Goal: Task Accomplishment & Management: Complete application form

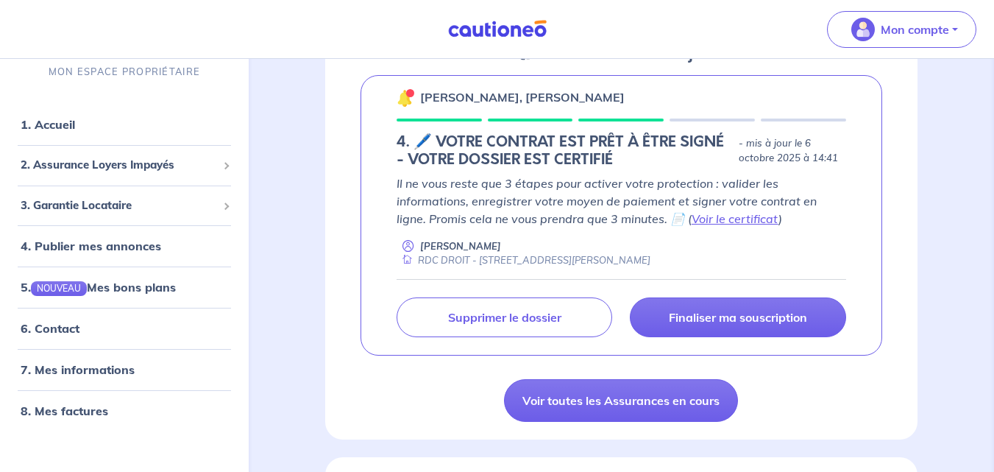
scroll to position [741, 0]
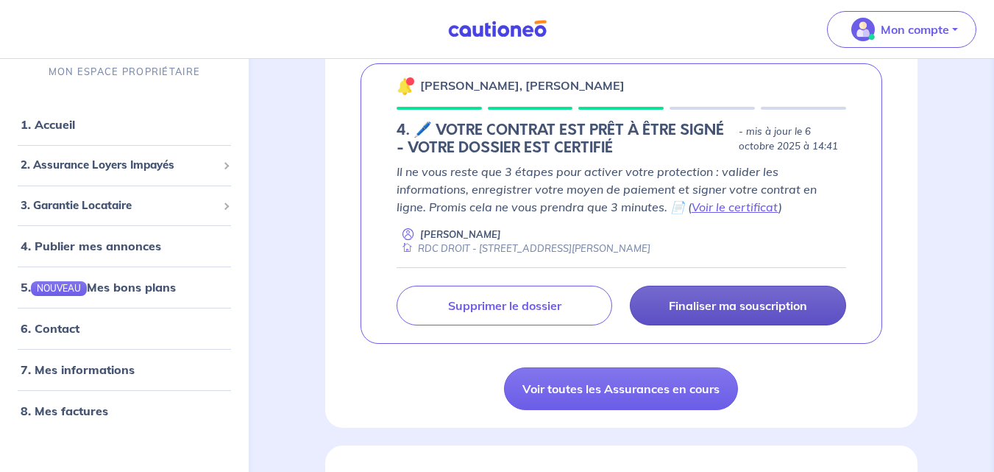
click at [740, 300] on p "Finaliser ma souscription" at bounding box center [738, 305] width 138 height 15
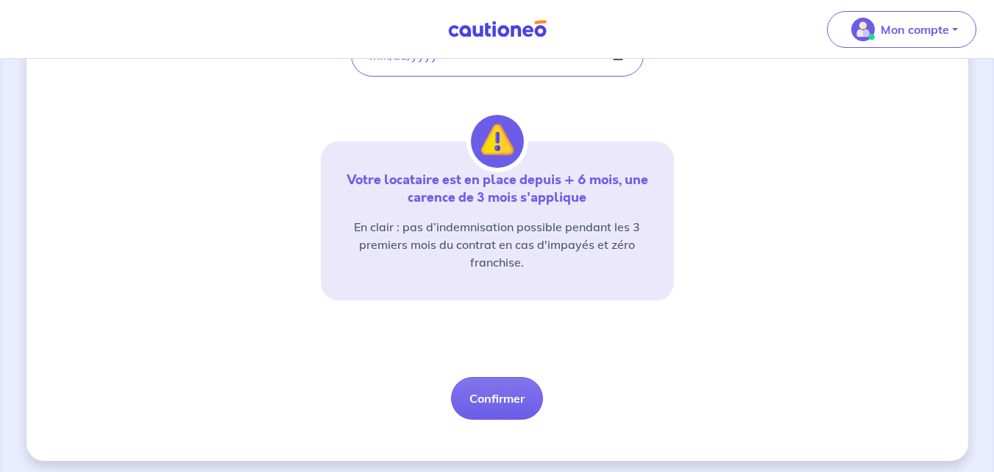
scroll to position [353, 0]
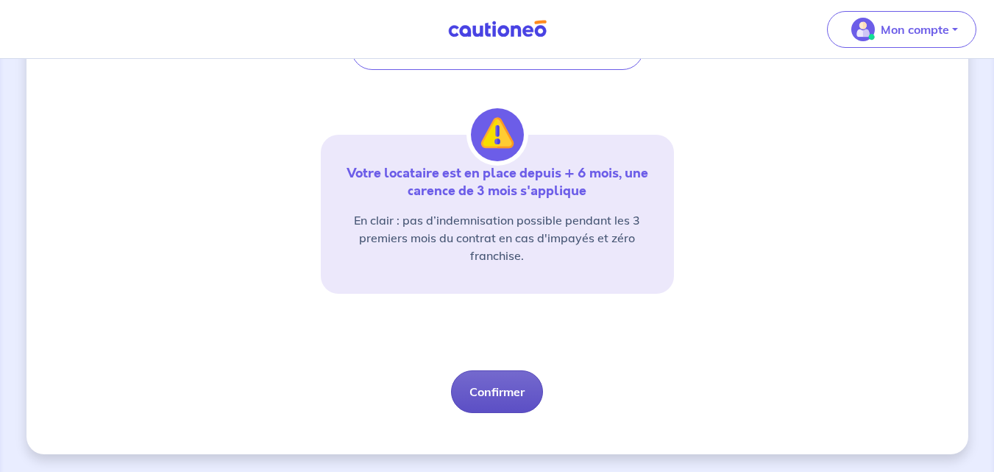
click at [496, 389] on button "Confirmer" at bounding box center [497, 391] width 92 height 43
select select "FR"
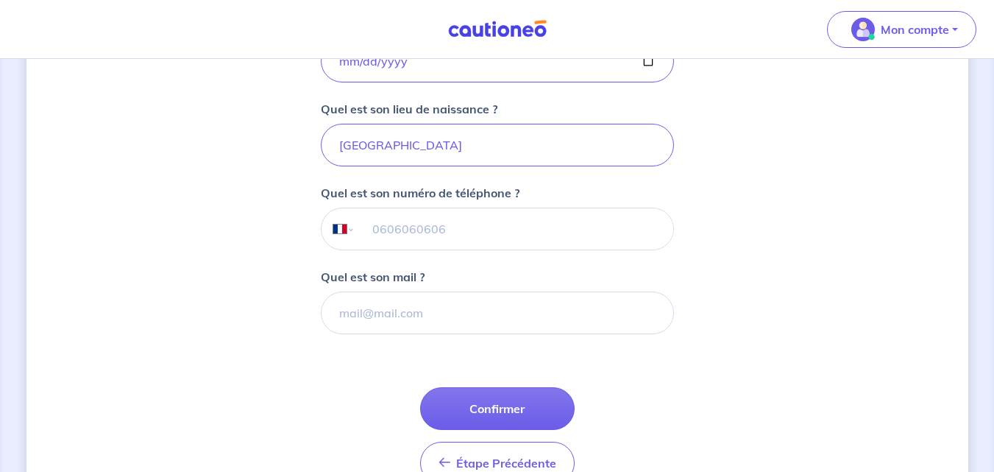
scroll to position [387, 0]
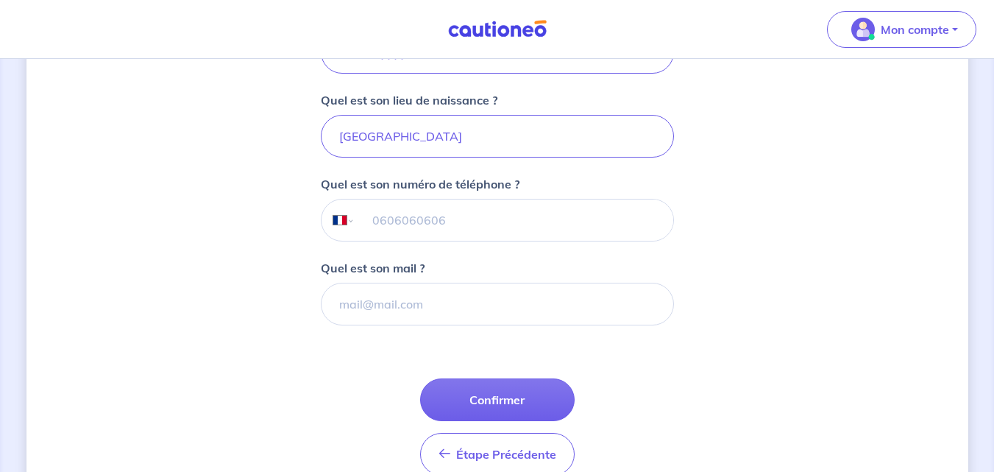
click at [376, 219] on input "tel" at bounding box center [514, 219] width 318 height 41
type input "07 53 69 25 97"
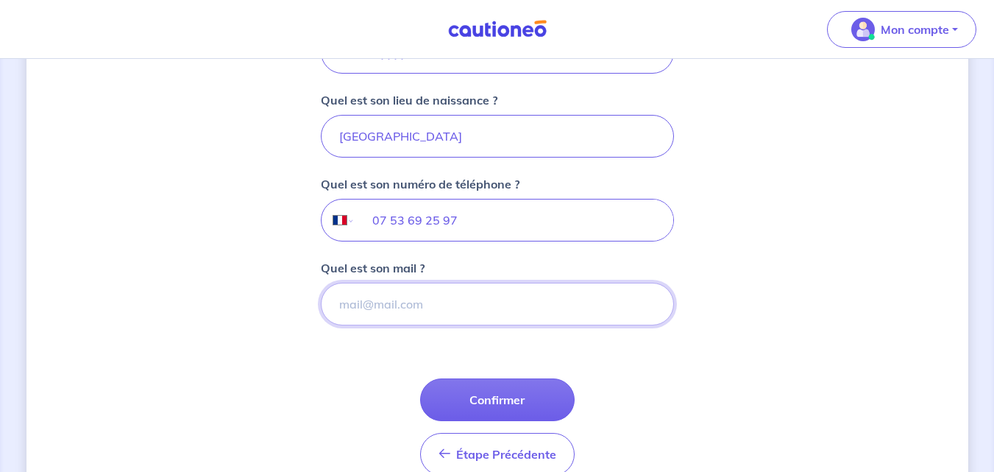
click at [359, 305] on input "Quel est son mail ?" at bounding box center [497, 304] width 353 height 43
click at [359, 305] on input "c.fabiano130895@gmail.com" at bounding box center [497, 304] width 353 height 43
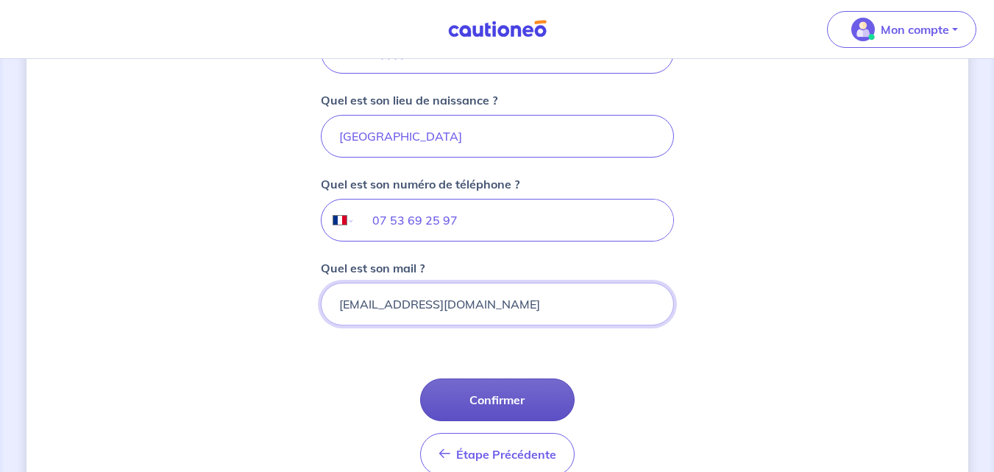
type input "c.fabiano130895@gmail.com"
click at [504, 400] on button "Confirmer" at bounding box center [497, 399] width 155 height 43
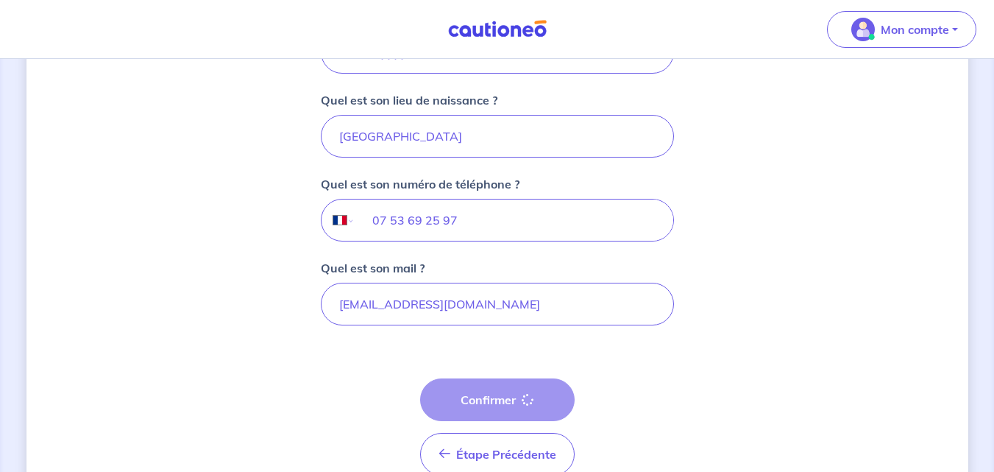
select select "FR"
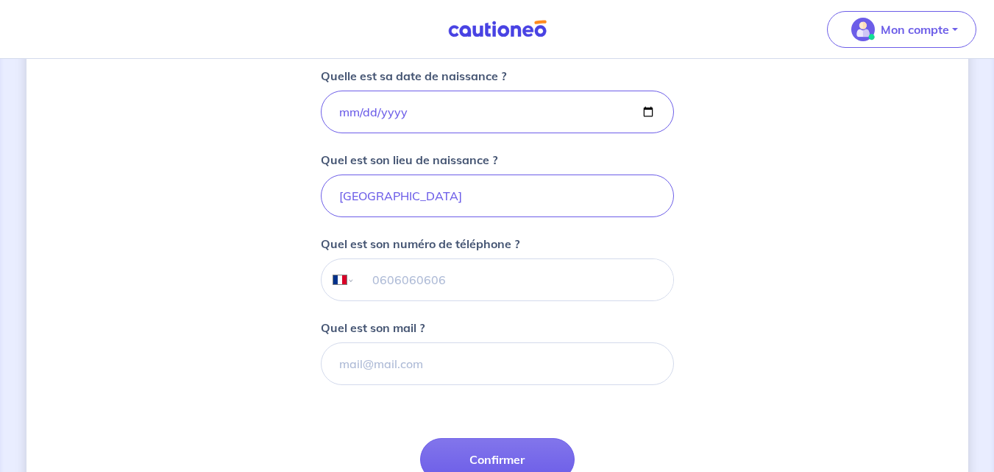
scroll to position [329, 0]
click at [393, 277] on input "tel" at bounding box center [514, 278] width 318 height 41
type input "07 53 66 56 39"
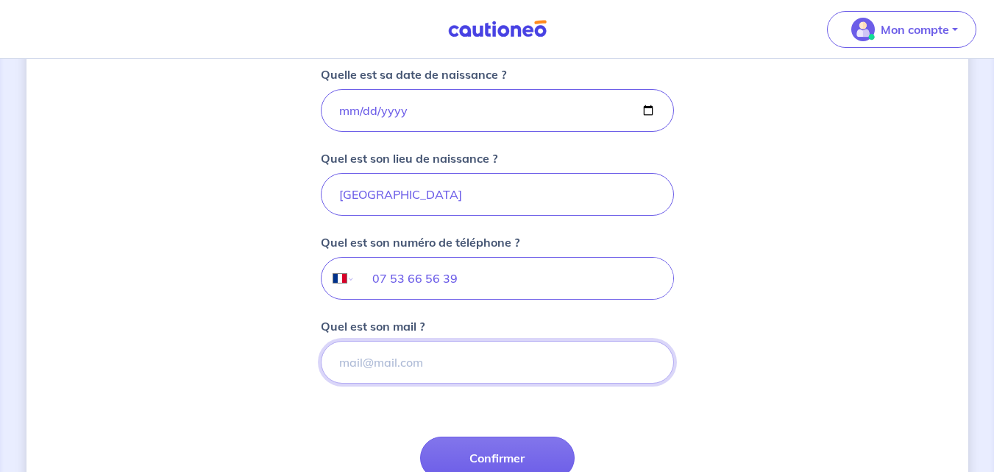
click at [358, 361] on input "Quel est son mail ?" at bounding box center [497, 362] width 353 height 43
type input "x"
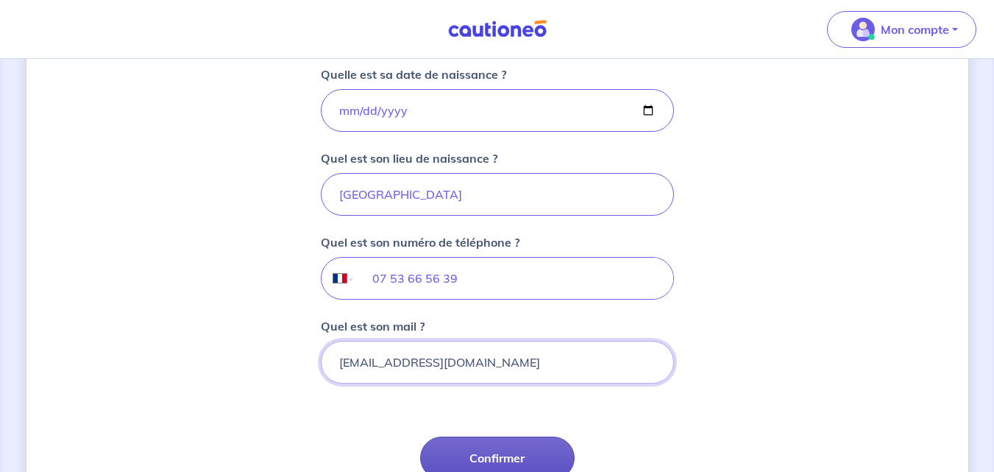
type input "c.fabiano130895@mail.com"
click at [496, 451] on button "Confirmer" at bounding box center [497, 458] width 155 height 43
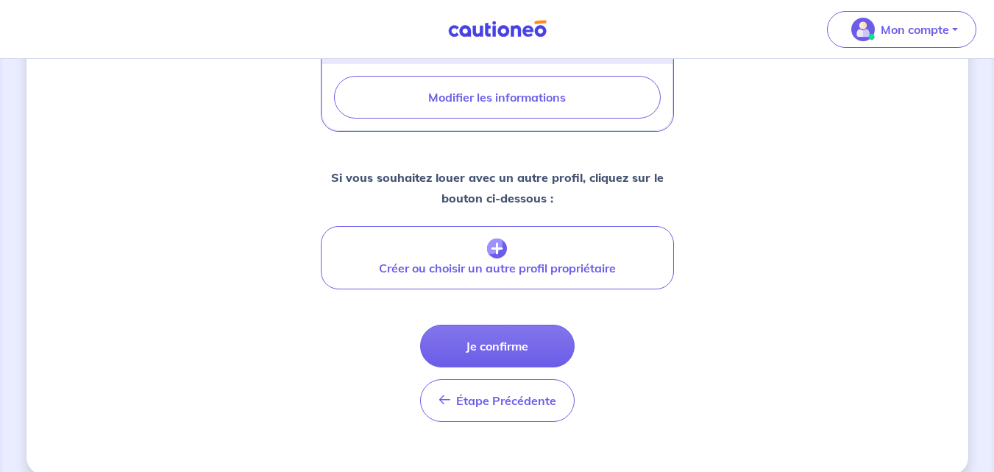
scroll to position [601, 0]
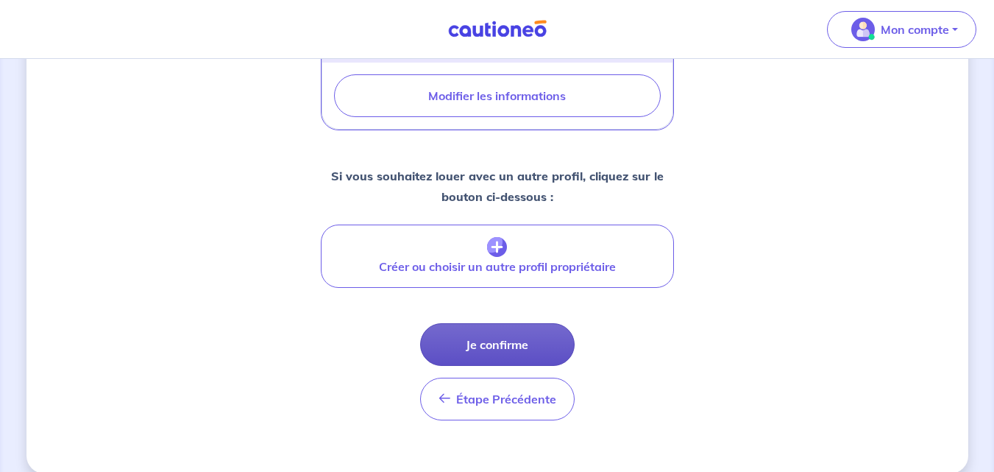
click at [504, 325] on button "Je confirme" at bounding box center [497, 344] width 155 height 43
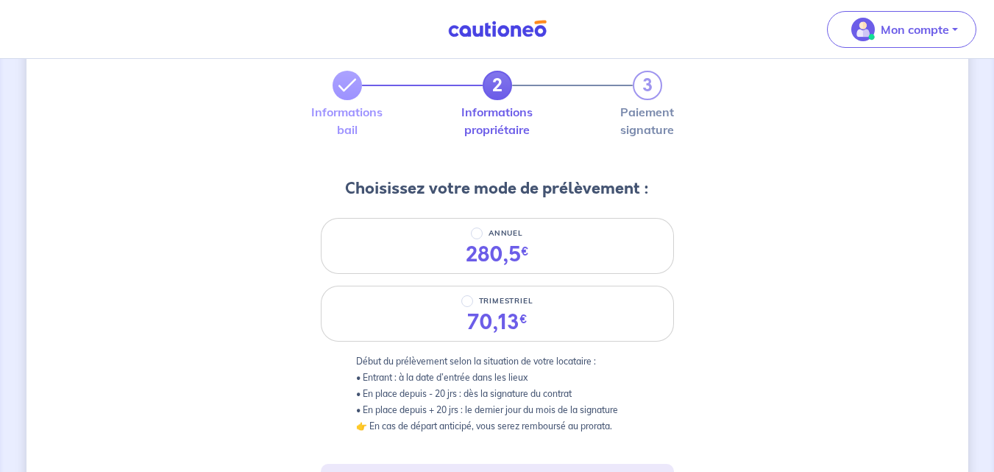
scroll to position [80, 0]
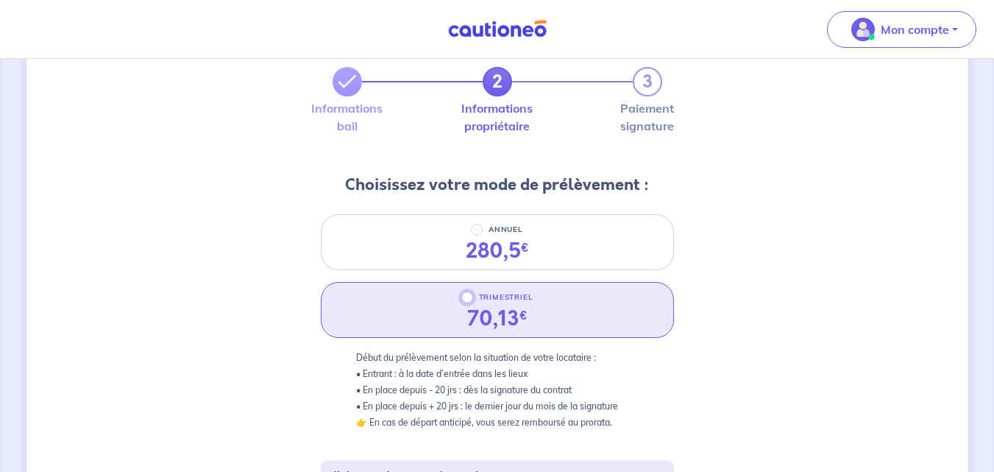
click at [466, 301] on input "TRIMESTRIEL" at bounding box center [468, 298] width 12 height 12
radio input "true"
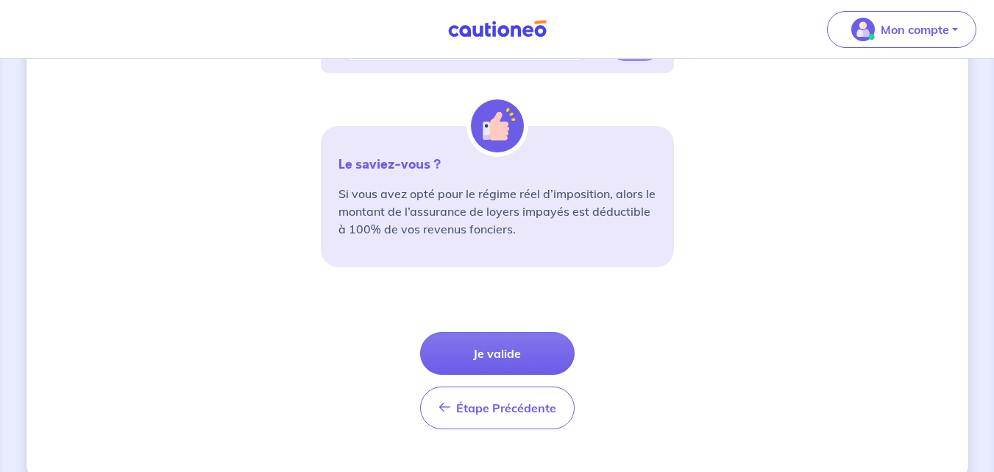
scroll to position [555, 0]
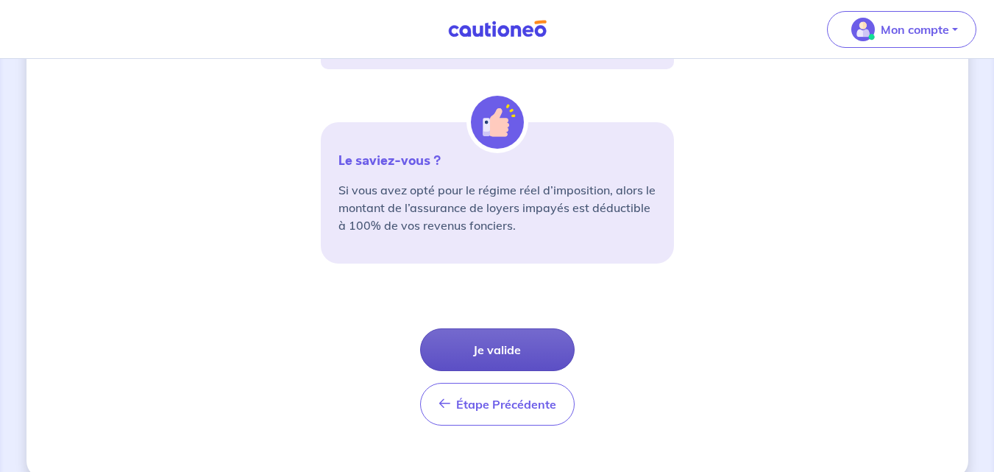
click at [505, 350] on button "Je valide" at bounding box center [497, 349] width 155 height 43
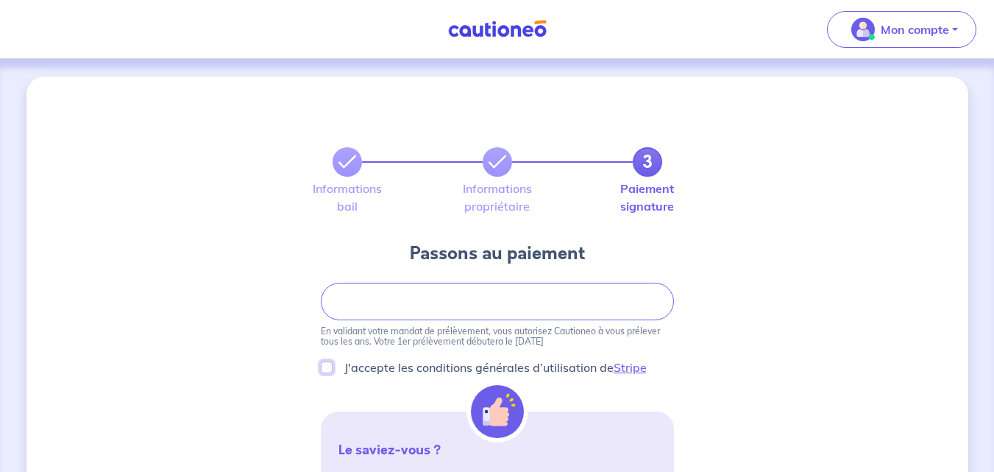
click at [325, 367] on input "J'accepte les conditions générales d’utilisation de Stripe" at bounding box center [327, 367] width 12 height 12
checkbox input "true"
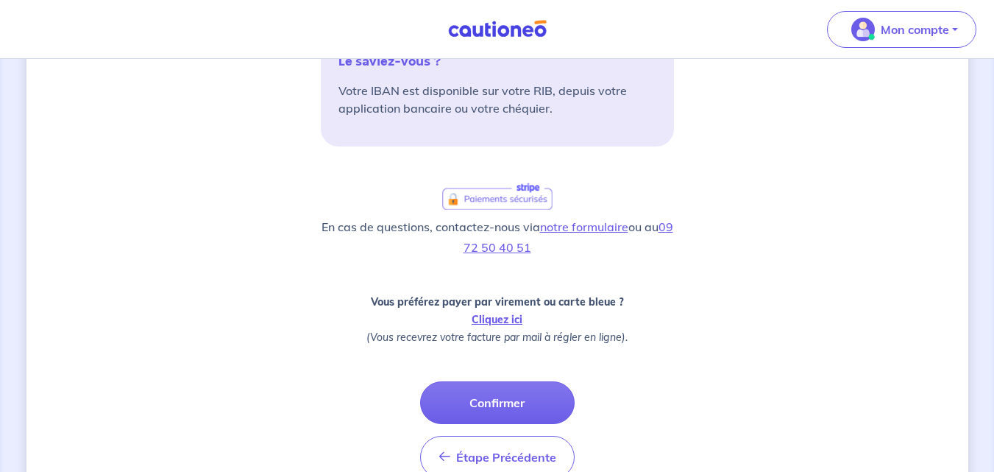
scroll to position [396, 0]
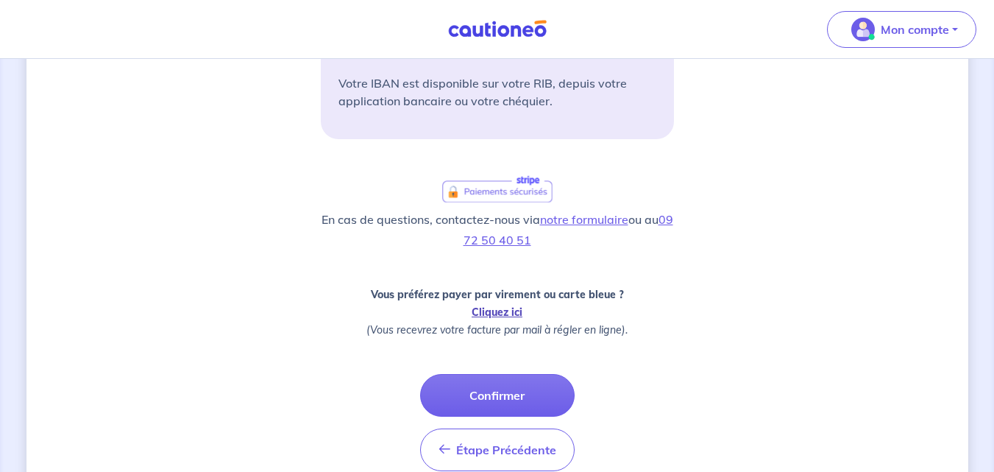
click at [495, 314] on link "Cliquez ici" at bounding box center [497, 311] width 51 height 13
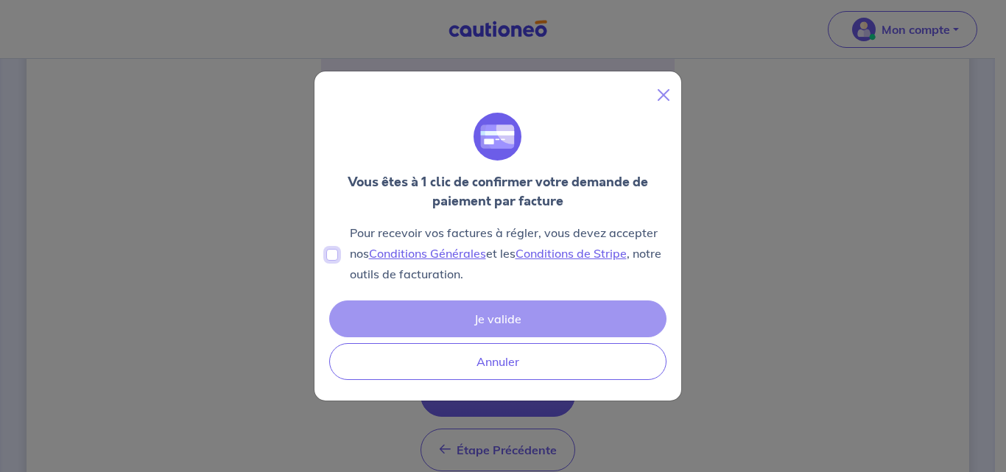
click at [335, 258] on input "Pour recevoir vos factures à régler, vous devez accepter nos Conditions Général…" at bounding box center [332, 255] width 12 height 12
checkbox input "true"
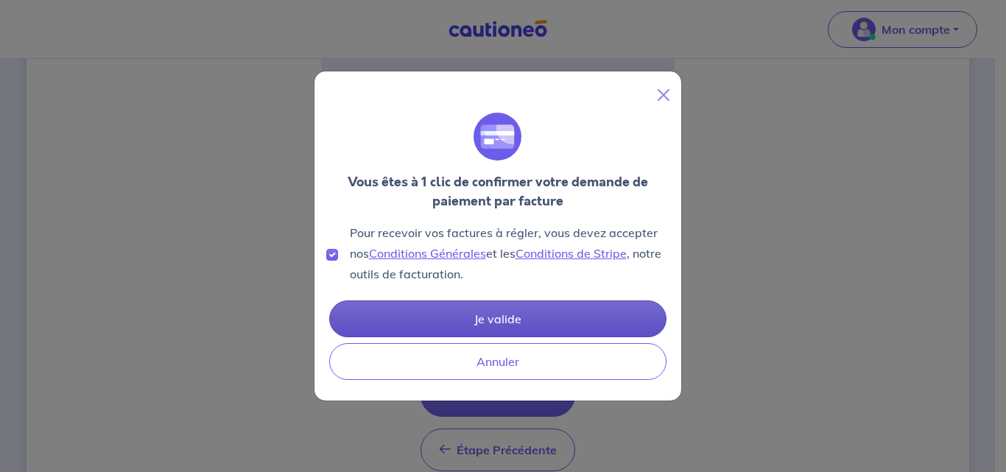
click at [502, 313] on button "Je valide" at bounding box center [497, 318] width 337 height 37
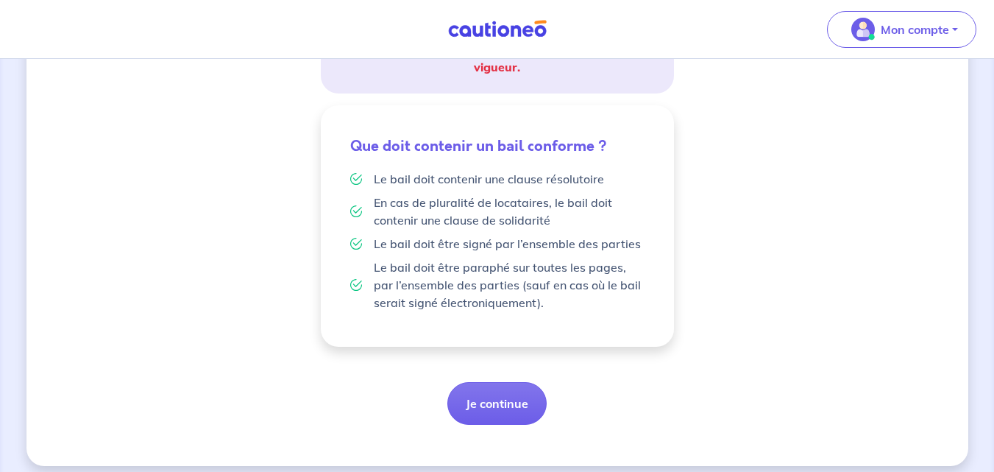
scroll to position [327, 0]
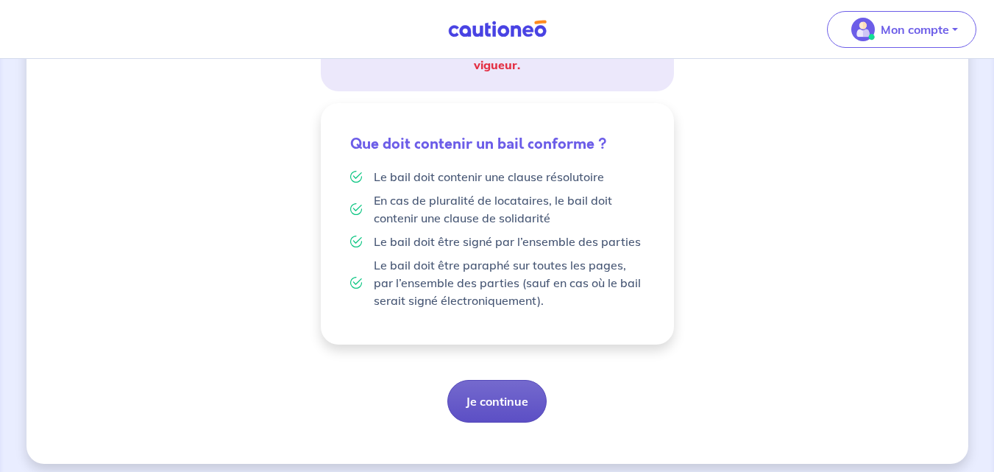
click at [505, 398] on button "Je continue" at bounding box center [497, 401] width 99 height 43
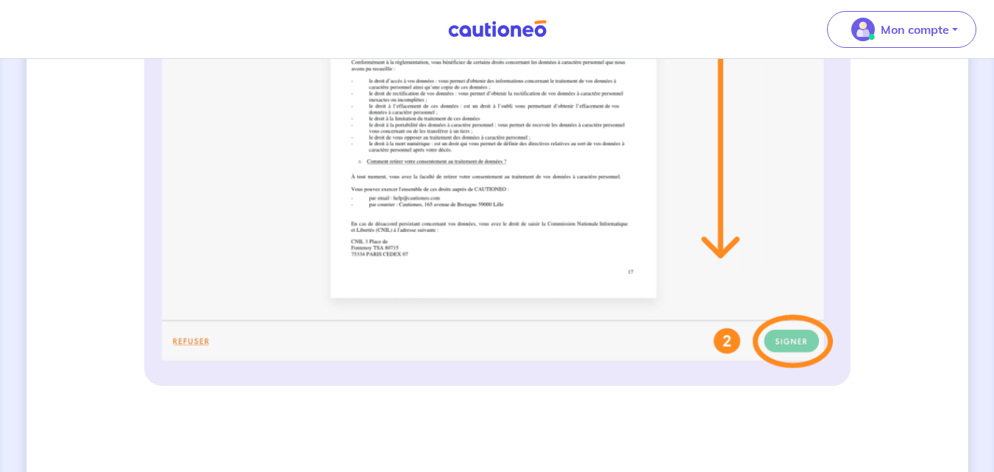
scroll to position [665, 0]
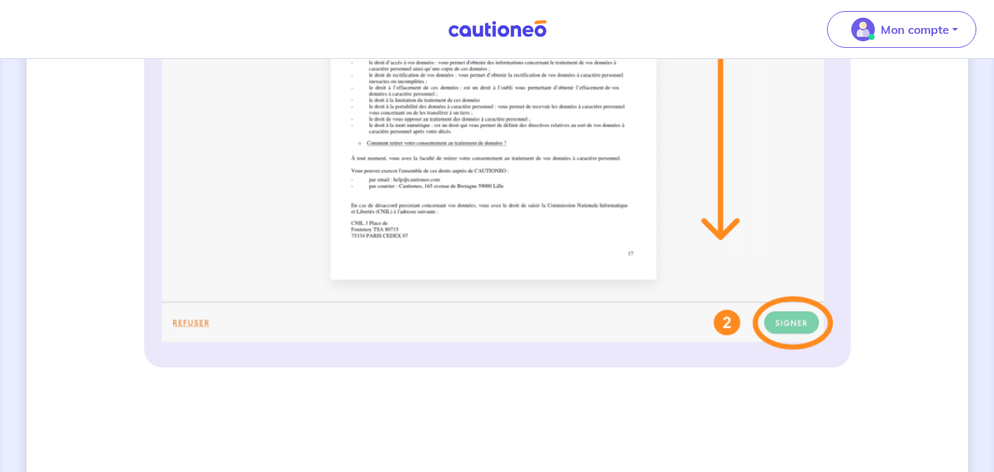
click at [797, 321] on img at bounding box center [497, 57] width 671 height 584
click at [797, 322] on img at bounding box center [497, 57] width 671 height 584
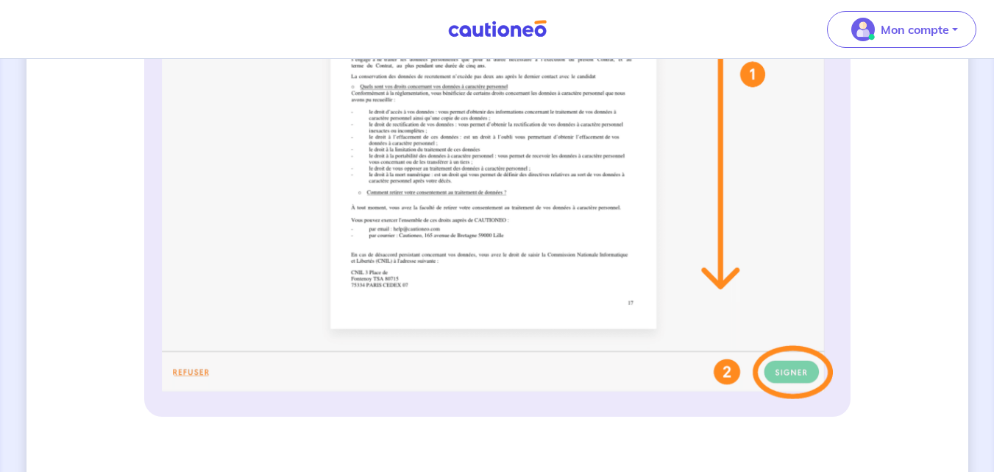
scroll to position [618, 0]
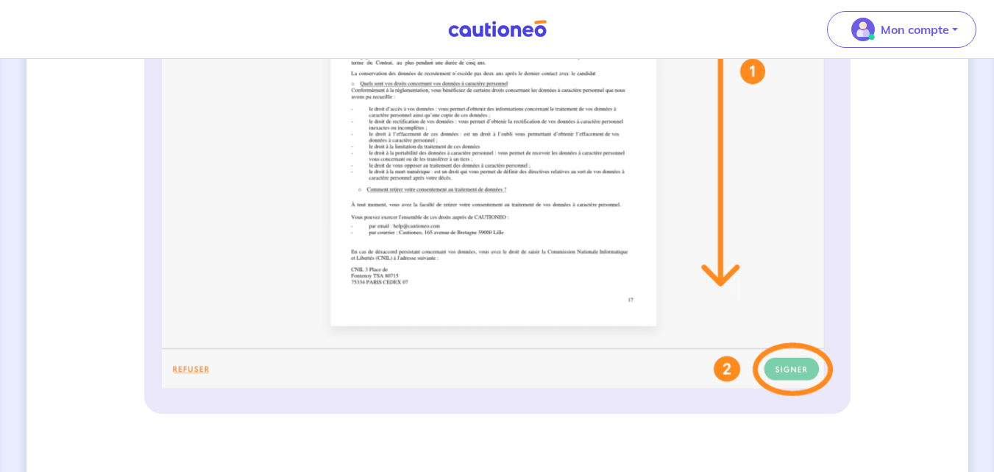
click at [789, 367] on img at bounding box center [497, 104] width 671 height 584
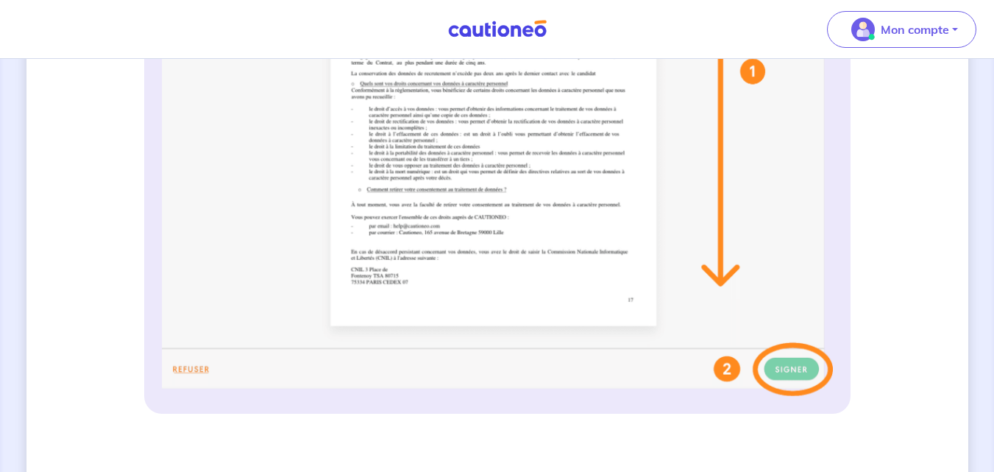
click at [789, 367] on img at bounding box center [497, 104] width 671 height 584
click at [789, 380] on img at bounding box center [497, 104] width 671 height 584
click at [789, 369] on img at bounding box center [497, 104] width 671 height 584
click at [790, 370] on img at bounding box center [497, 104] width 671 height 584
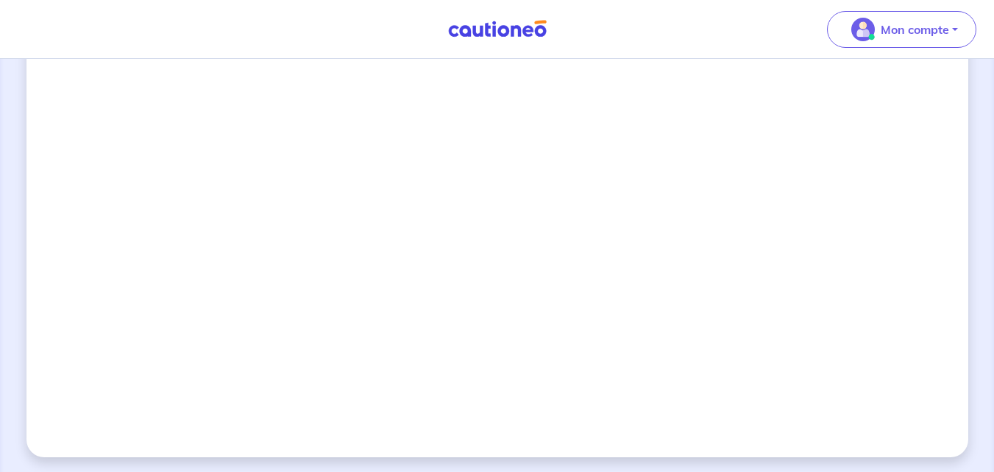
scroll to position [1371, 0]
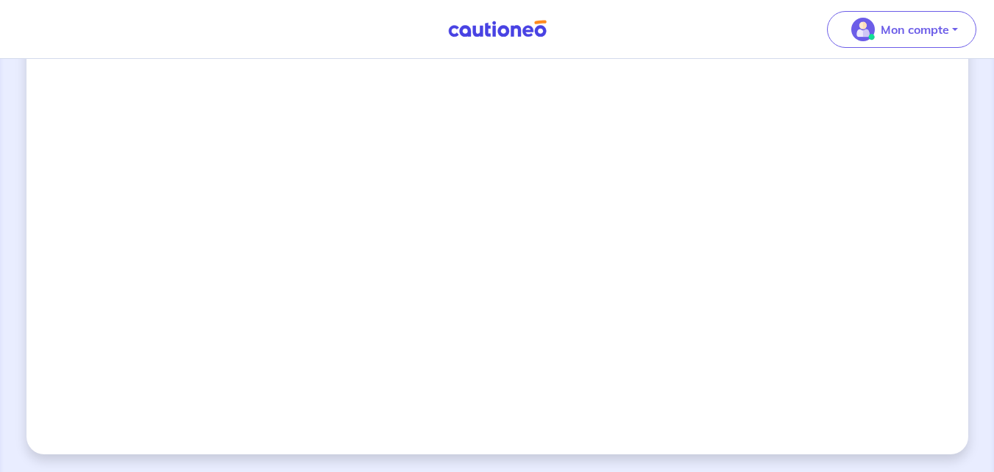
drag, startPoint x: 944, startPoint y: 428, endPoint x: 841, endPoint y: 417, distance: 103.6
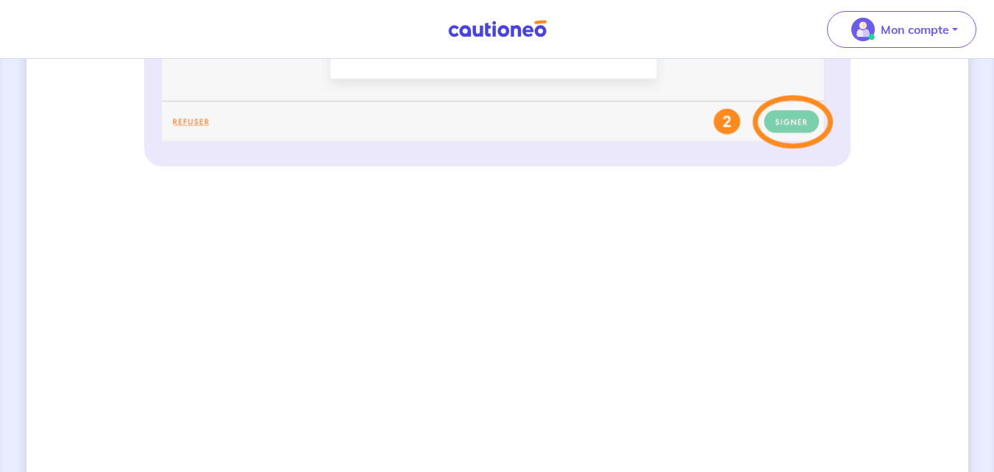
scroll to position [869, 0]
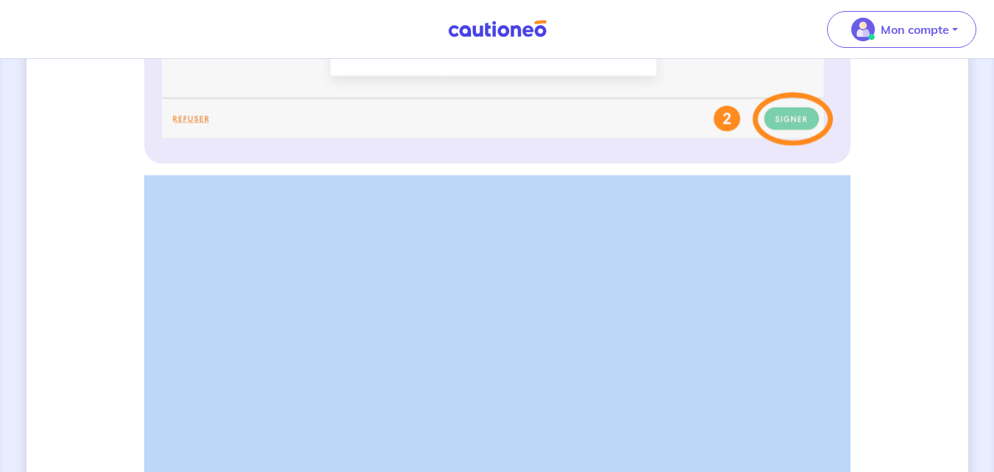
click at [994, 188] on html "Mon compte Me déconnecter 3 Informations bail Informations propriétaire Paiemen…" at bounding box center [497, 52] width 994 height 1843
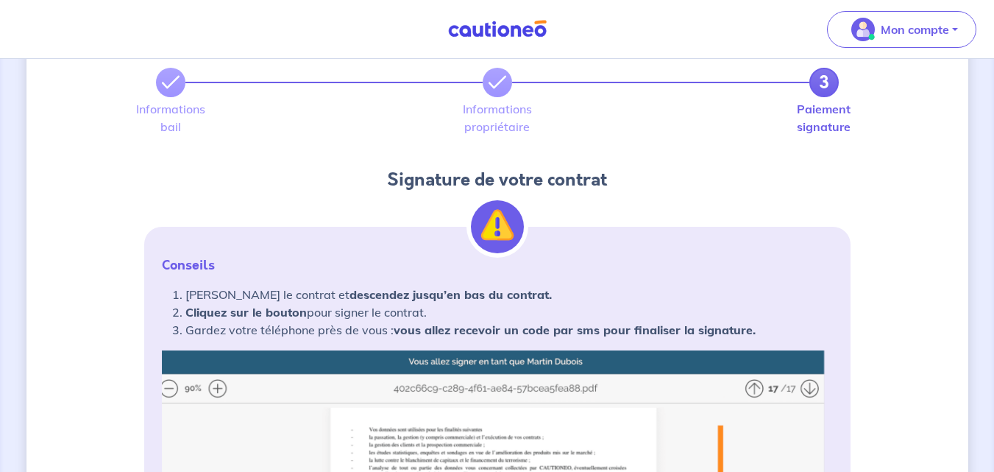
scroll to position [43, 0]
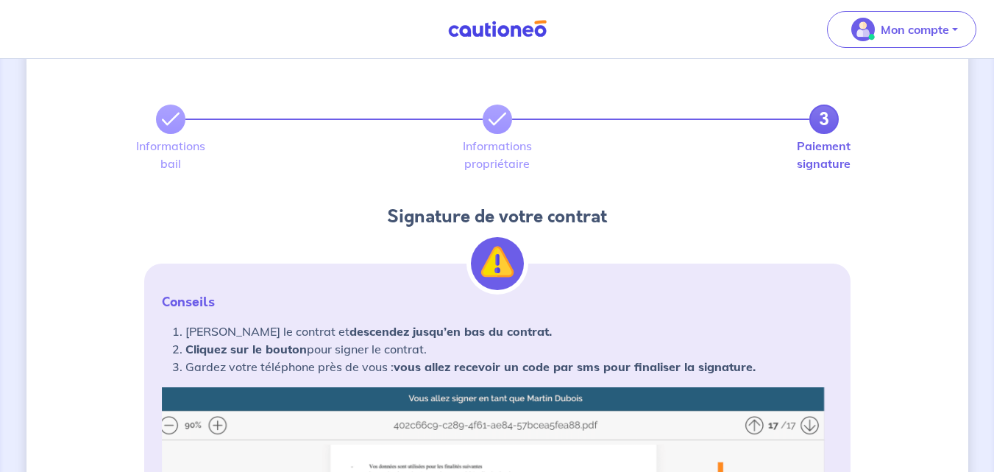
drag, startPoint x: 998, startPoint y: 255, endPoint x: 646, endPoint y: 177, distance: 361.3
click at [646, 177] on div "Informations bail Informations propriétaire Paiement signature" at bounding box center [497, 160] width 724 height 53
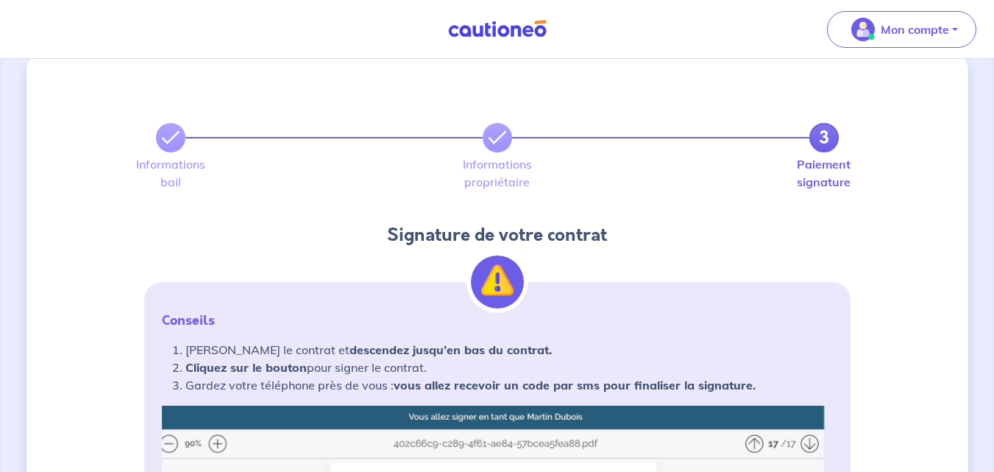
scroll to position [0, 0]
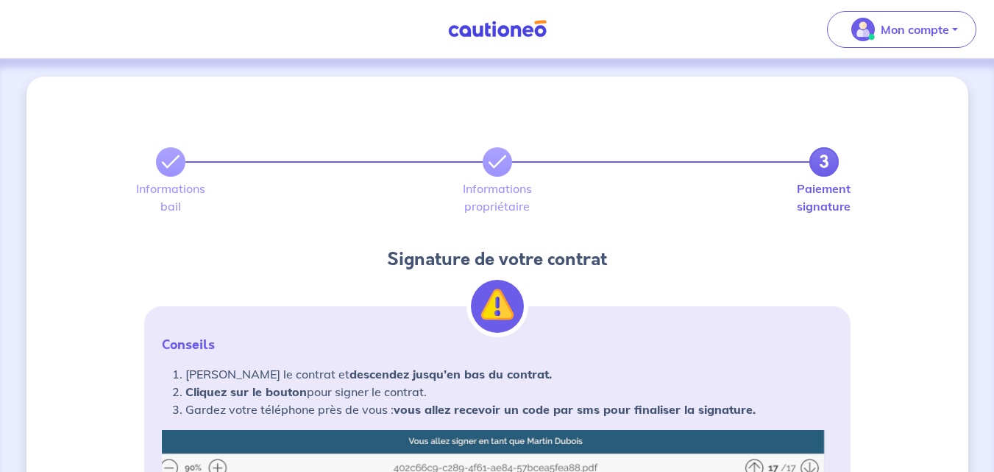
click at [821, 158] on link "3" at bounding box center [824, 161] width 29 height 29
click at [819, 161] on link "3" at bounding box center [824, 161] width 29 height 29
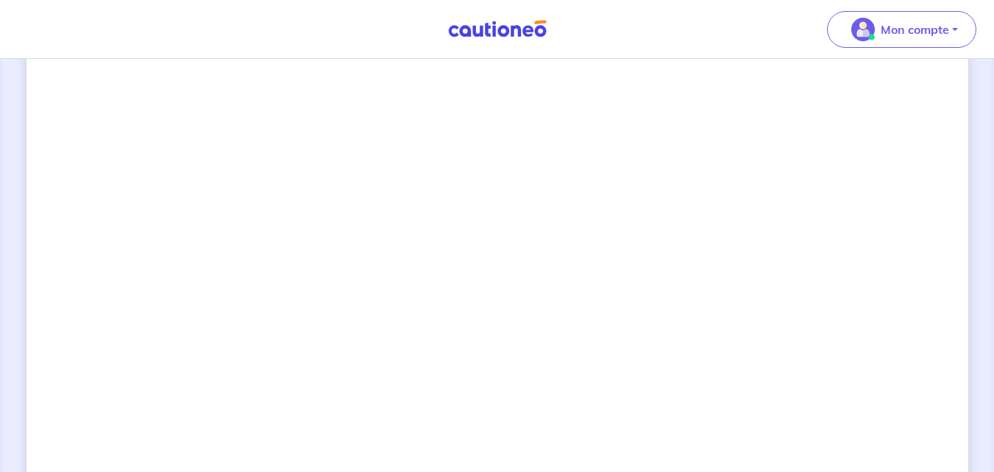
scroll to position [1039, 0]
drag, startPoint x: 997, startPoint y: 371, endPoint x: 130, endPoint y: 225, distance: 879.3
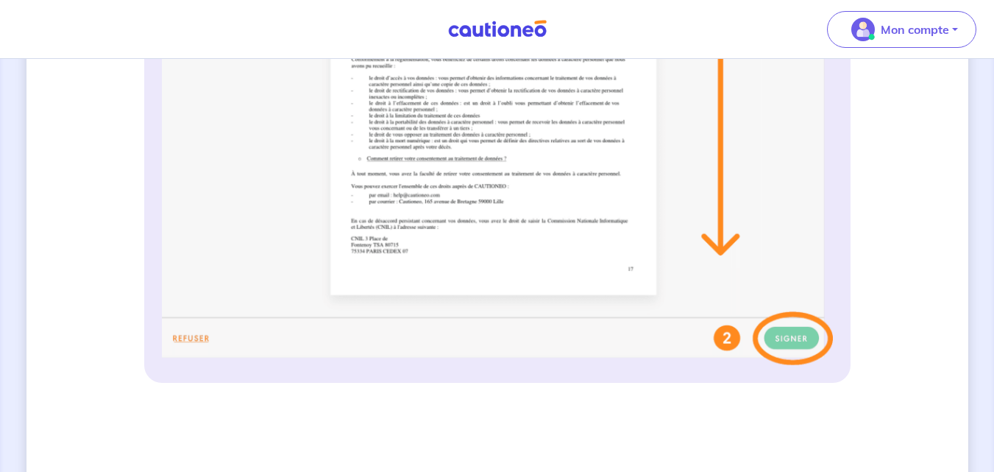
scroll to position [686, 0]
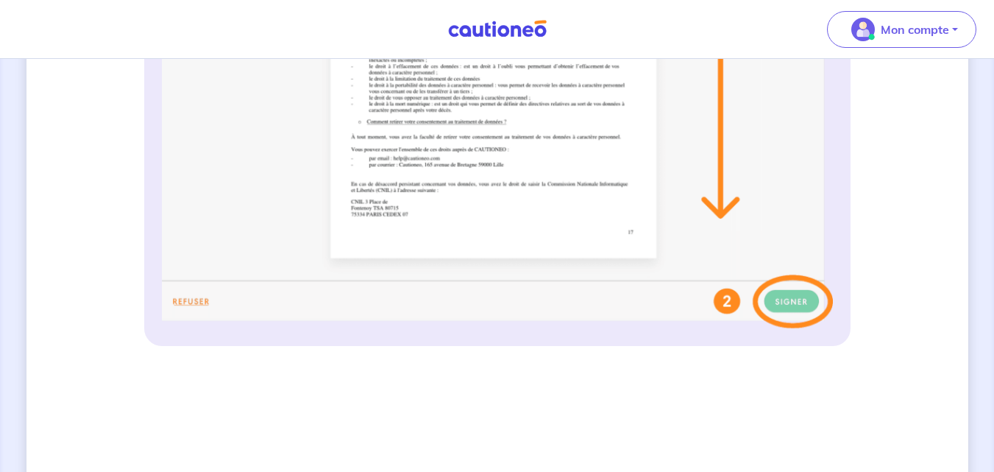
click at [800, 314] on img at bounding box center [497, 36] width 671 height 584
click at [792, 314] on img at bounding box center [497, 36] width 671 height 584
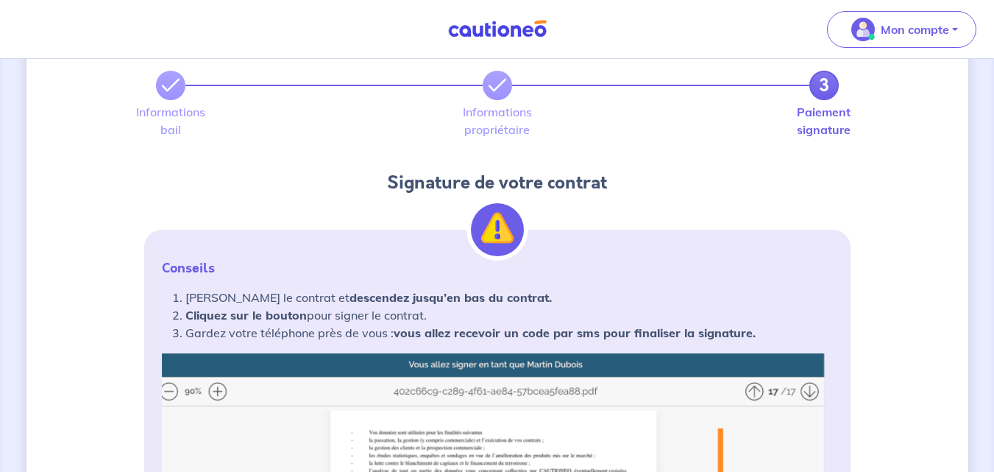
scroll to position [0, 0]
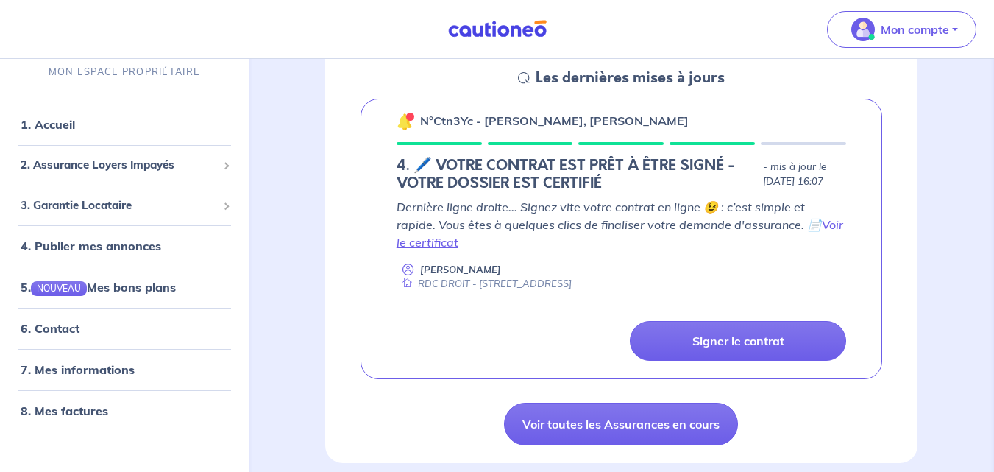
scroll to position [718, 0]
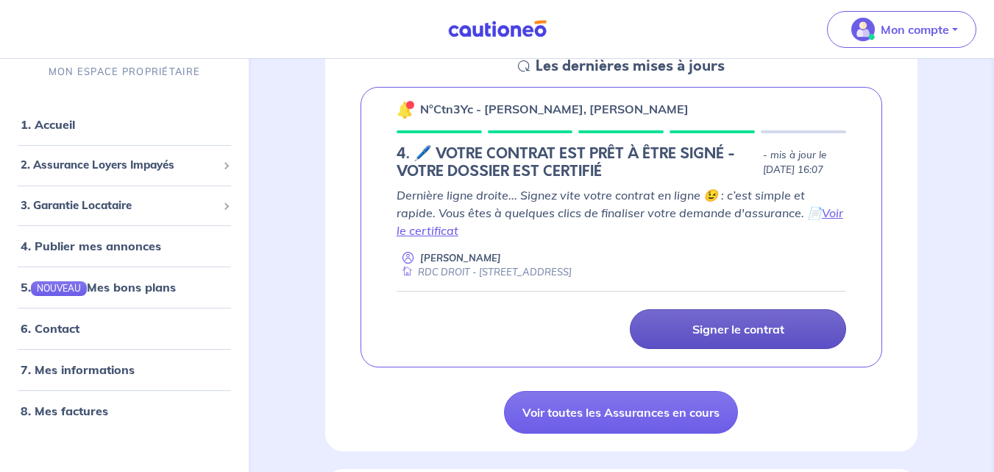
click at [764, 329] on p "Signer le contrat" at bounding box center [739, 329] width 92 height 15
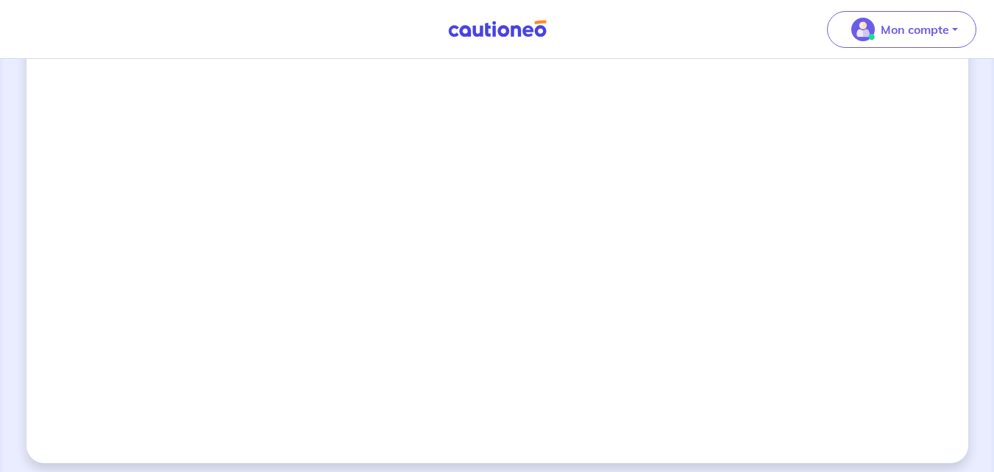
scroll to position [1371, 0]
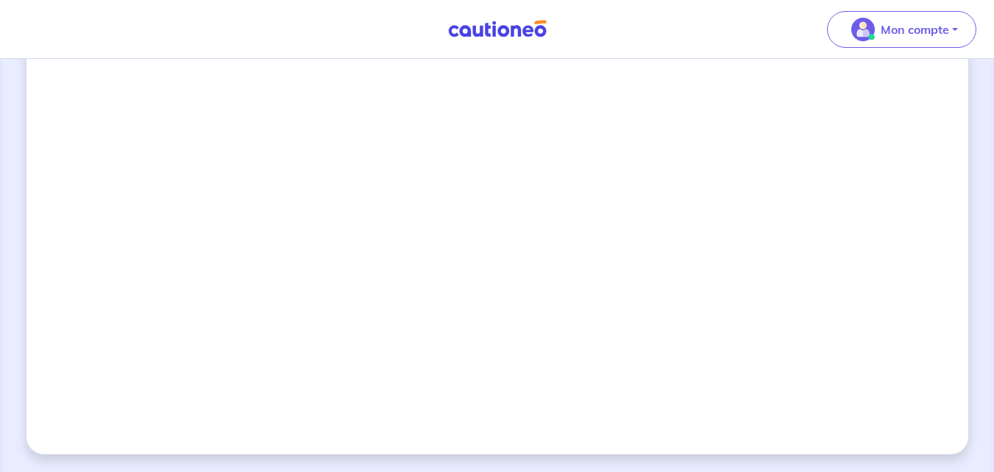
click at [177, 16] on nav "Mon compte Me déconnecter" at bounding box center [497, 29] width 994 height 59
click at [850, 350] on iframe at bounding box center [497, 40] width 707 height 736
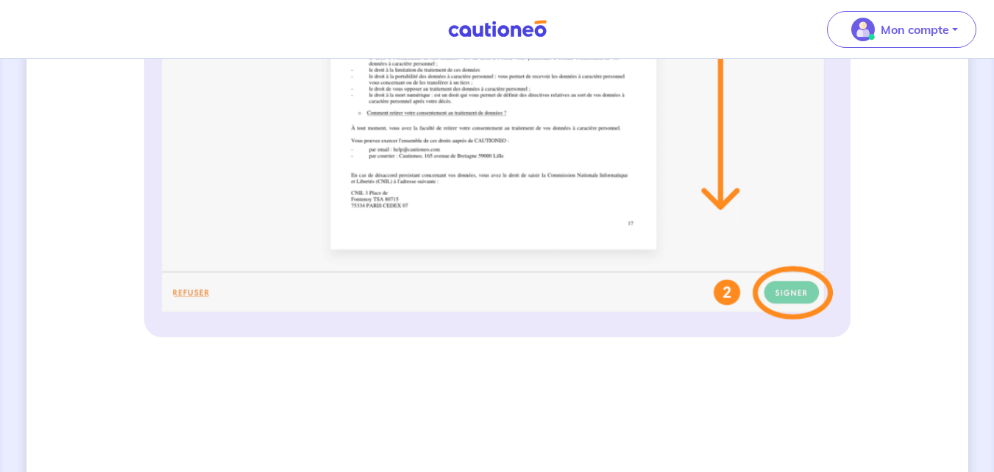
scroll to position [701, 0]
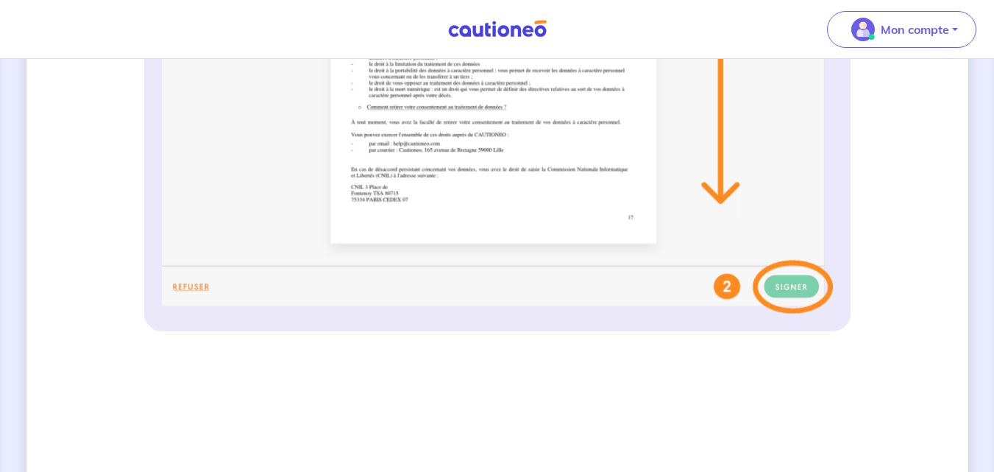
click at [789, 287] on img at bounding box center [497, 21] width 671 height 584
click at [787, 285] on img at bounding box center [497, 21] width 671 height 584
click at [955, 205] on div "3 Informations bail Informations propriétaire Paiement signature Signature de v…" at bounding box center [498, 250] width 942 height 1749
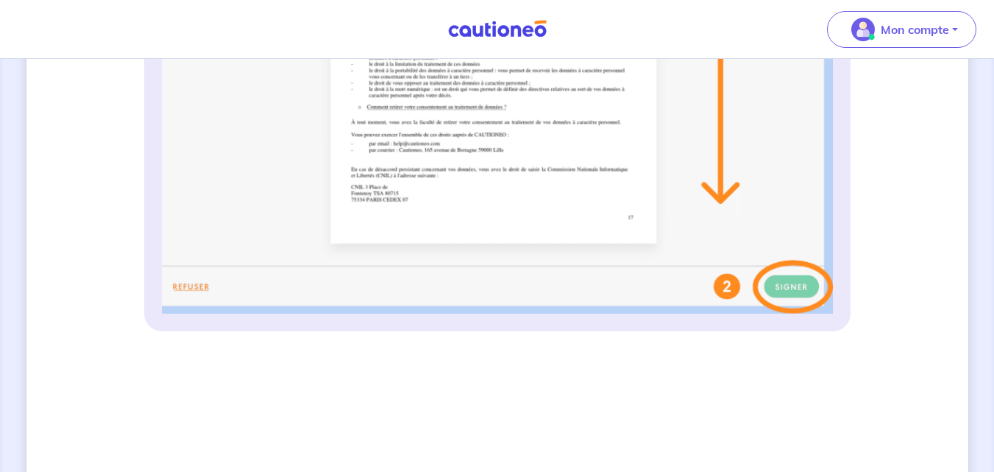
drag, startPoint x: 955, startPoint y: 205, endPoint x: 978, endPoint y: 210, distance: 24.1
click at [975, 209] on div "3 Informations bail Informations propriétaire Paiement signature Signature de v…" at bounding box center [497, 250] width 994 height 1784
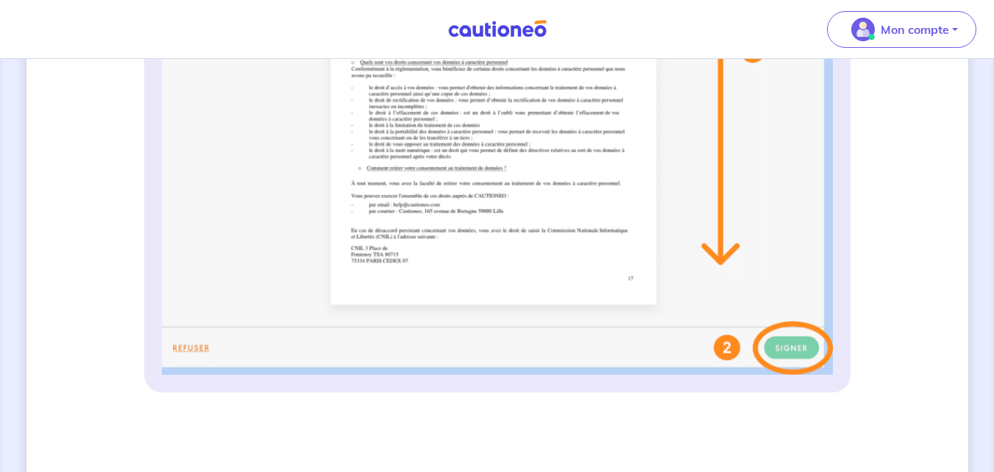
scroll to position [601, 0]
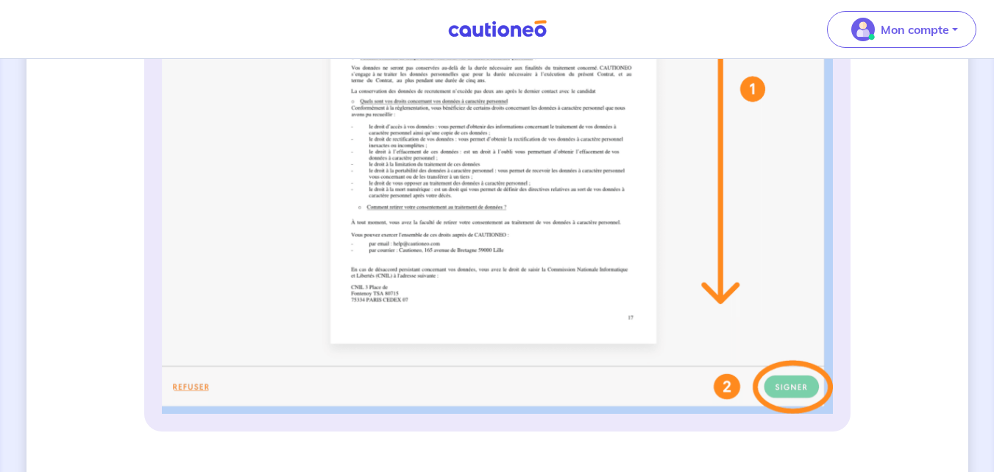
click at [914, 210] on div "3 Informations bail Informations propriétaire Paiement signature Signature de v…" at bounding box center [498, 350] width 942 height 1749
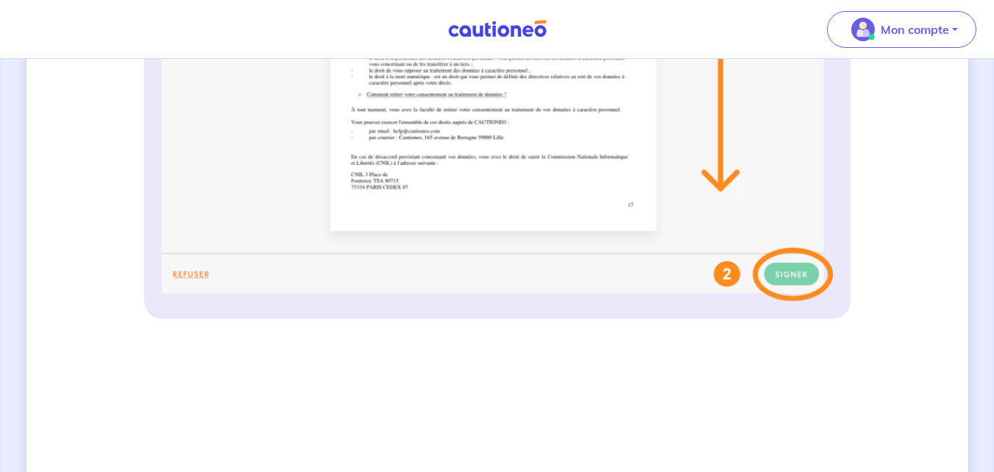
scroll to position [725, 0]
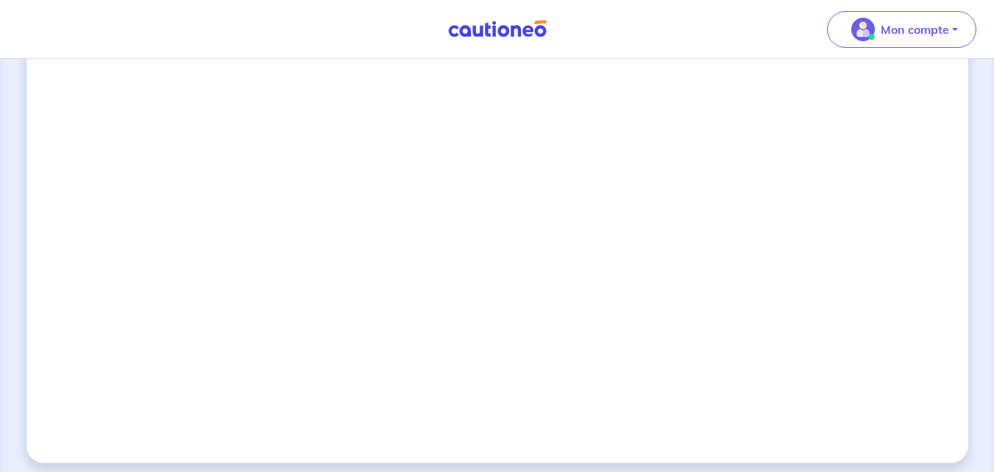
scroll to position [1371, 0]
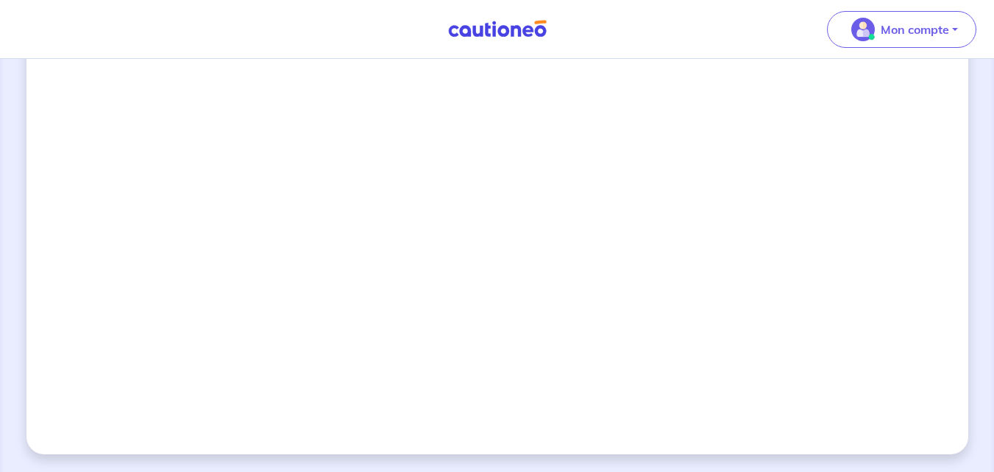
drag, startPoint x: 1005, startPoint y: 380, endPoint x: 876, endPoint y: 445, distance: 144.5
drag, startPoint x: 855, startPoint y: 364, endPoint x: 849, endPoint y: 355, distance: 10.6
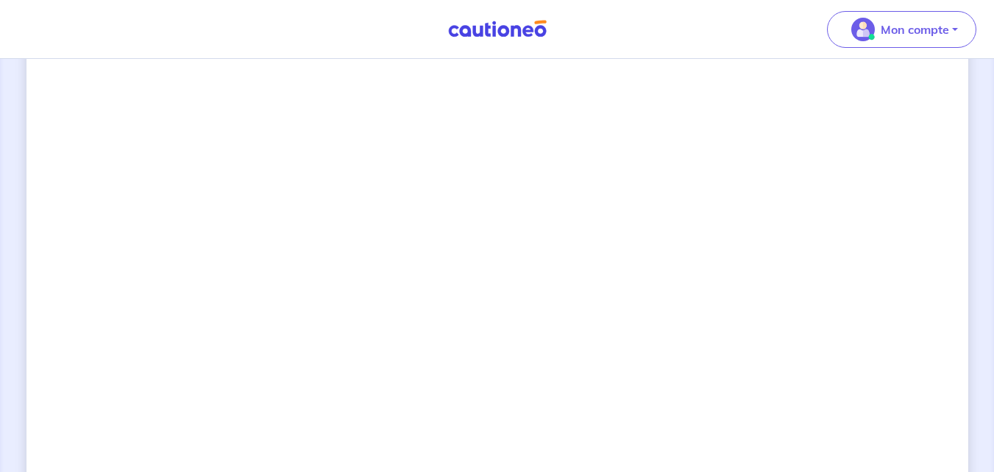
scroll to position [1253, 0]
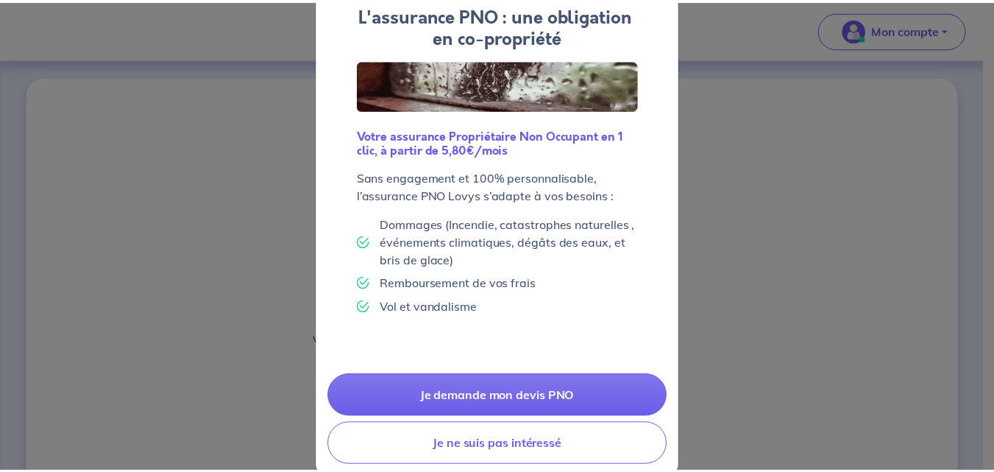
scroll to position [114, 0]
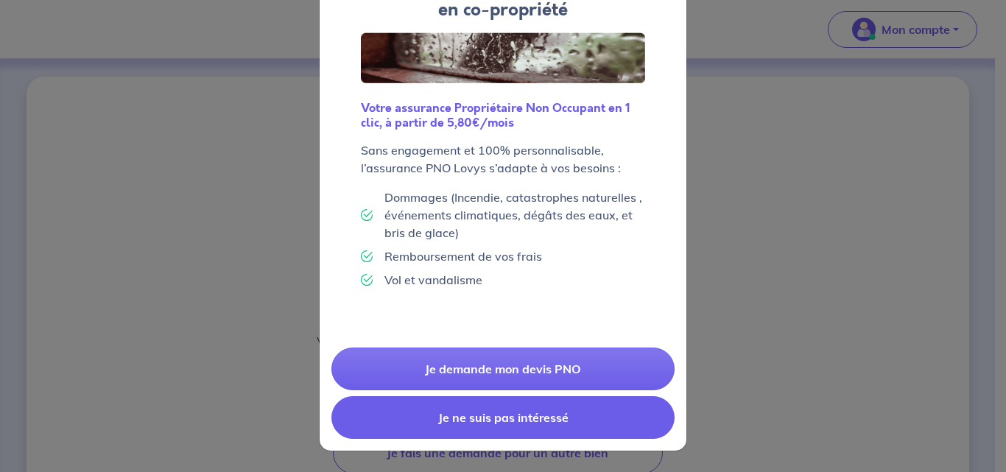
click at [484, 420] on button "Je ne suis pas intéressé" at bounding box center [502, 417] width 343 height 43
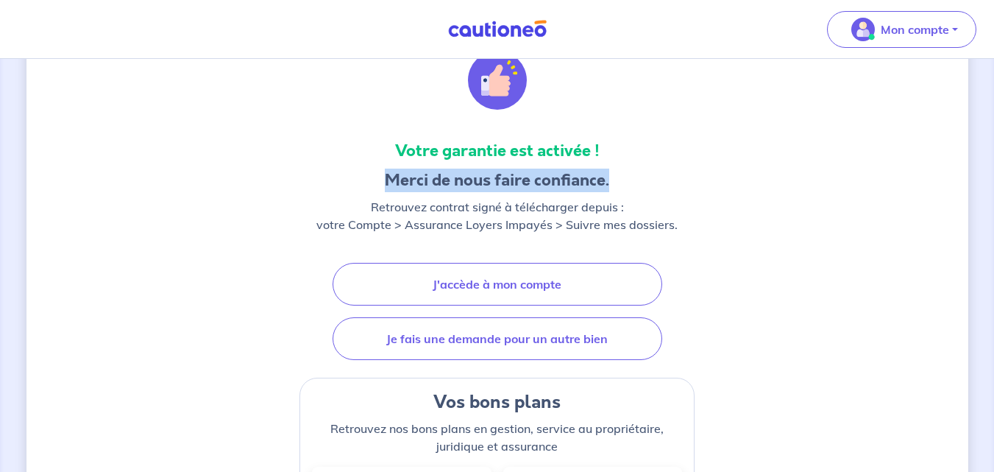
scroll to position [102, 0]
